Goal: Information Seeking & Learning: Compare options

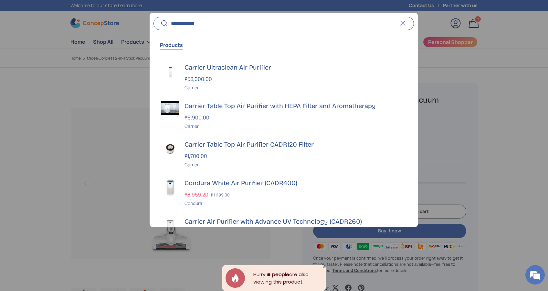
type input "**********"
click at [154, 16] on button "Search" at bounding box center [161, 23] width 15 height 15
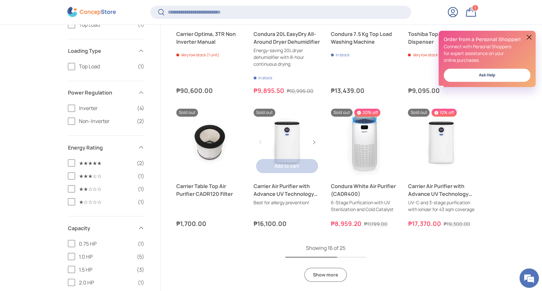
click at [292, 195] on link "Carrier Air Purifier with Advance UV Technology (CADR260)" at bounding box center [286, 190] width 67 height 16
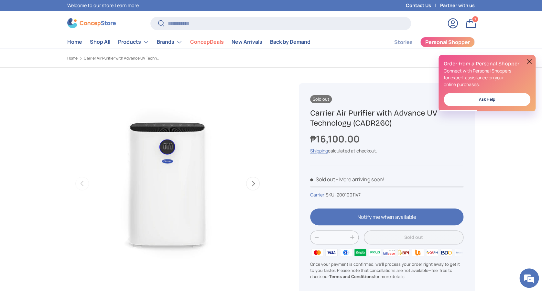
drag, startPoint x: 405, startPoint y: 124, endPoint x: 308, endPoint y: 112, distance: 98.0
click at [308, 112] on div "Sold out Carrier Air Purifier with Advance UV Technology (CADR260) ₱16,100.00 U…" at bounding box center [387, 196] width 176 height 226
copy h1 "Carrier Air Purifier with Advance UV Technology (CADR260)"
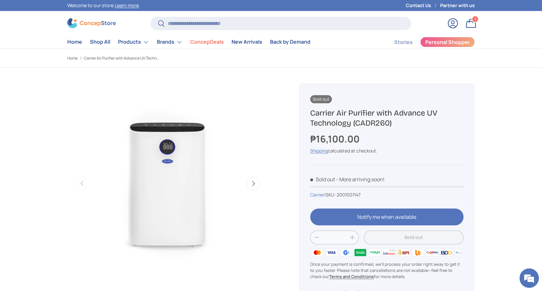
click at [270, 229] on div "Previous Next Loading... Load image 1 in gallery view Load image 2 in gallery v…" at bounding box center [175, 198] width 216 height 261
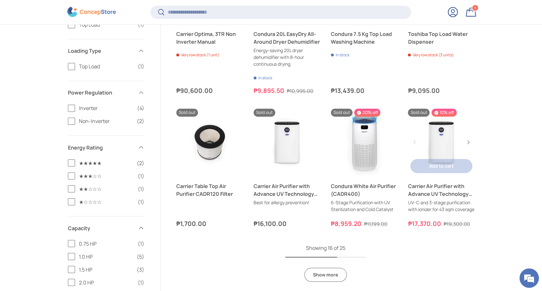
click at [441, 140] on link "Carrier Air Purifier with Advance UV Technology (CADR360)" at bounding box center [441, 141] width 67 height 67
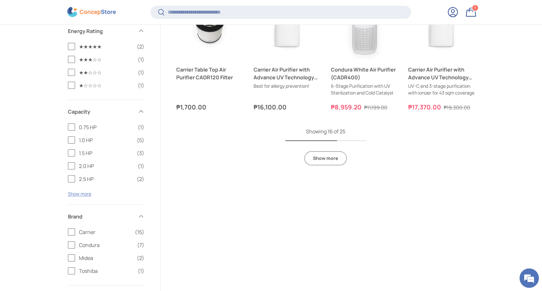
scroll to position [577, 0]
click at [335, 165] on link "Show more" at bounding box center [325, 158] width 42 height 14
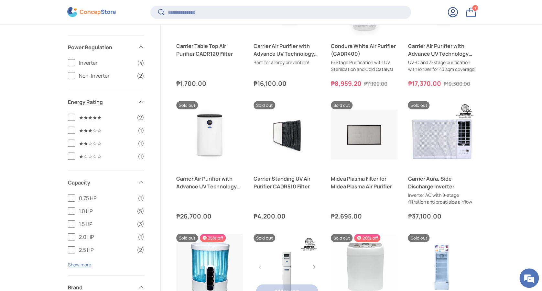
scroll to position [621, 0]
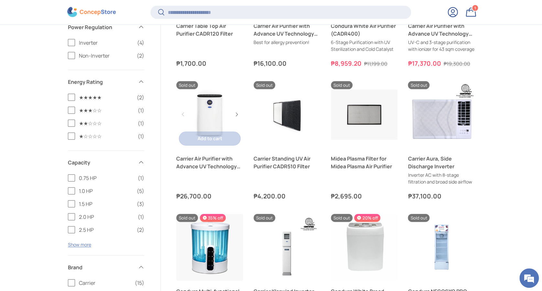
click at [210, 129] on link "Carrier Air Purifier with Advance UV Technology (CADR510)" at bounding box center [209, 114] width 67 height 67
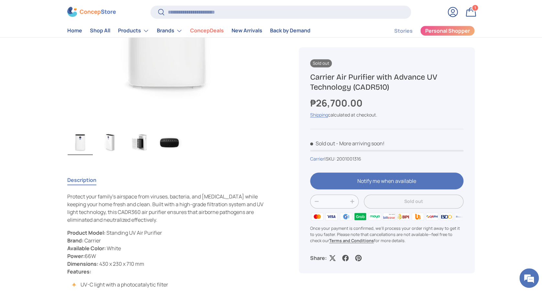
scroll to position [215, 0]
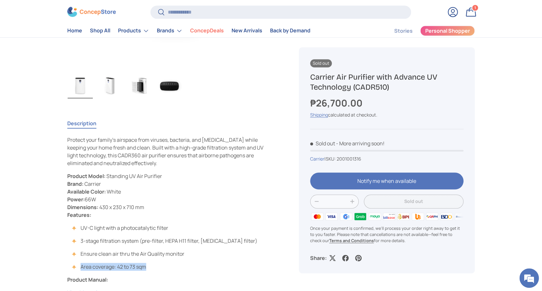
drag, startPoint x: 146, startPoint y: 266, endPoint x: 81, endPoint y: 264, distance: 64.7
click at [79, 265] on li "Area coverage: 42 to 73 sqm" at bounding box center [166, 266] width 184 height 8
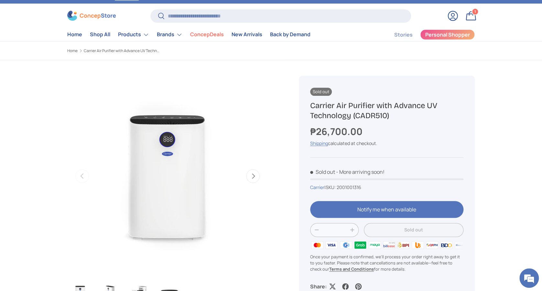
scroll to position [0, 0]
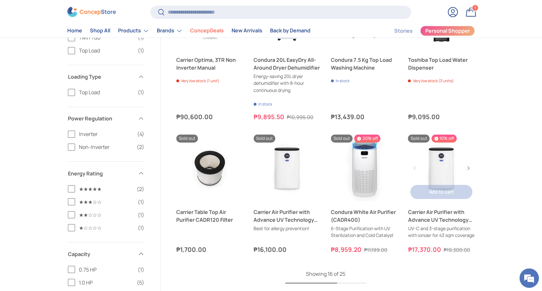
click at [440, 173] on link "Carrier Air Purifier with Advance UV Technology (CADR360)" at bounding box center [441, 167] width 67 height 67
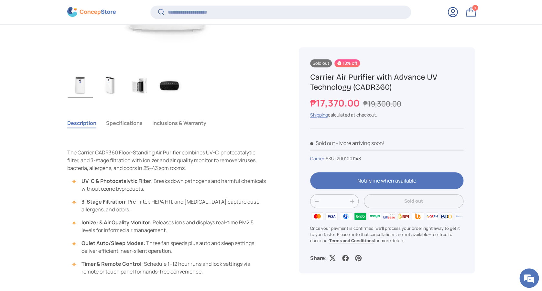
scroll to position [257, 0]
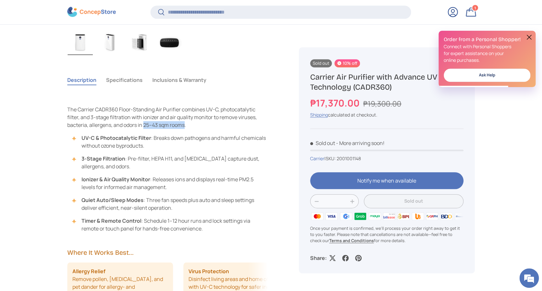
drag, startPoint x: 144, startPoint y: 123, endPoint x: 185, endPoint y: 124, distance: 41.1
click at [185, 124] on span "The Carrier CADR360 Floor-Standing Air Purifier combines UV-C, photocatalytic f…" at bounding box center [161, 117] width 189 height 23
copy span "25–43 sqm rooms"
